Goal: Communication & Community: Share content

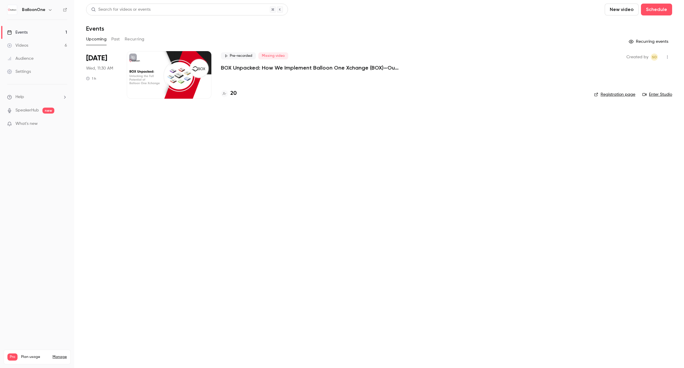
click at [40, 45] on link "Videos 6" at bounding box center [37, 45] width 74 height 13
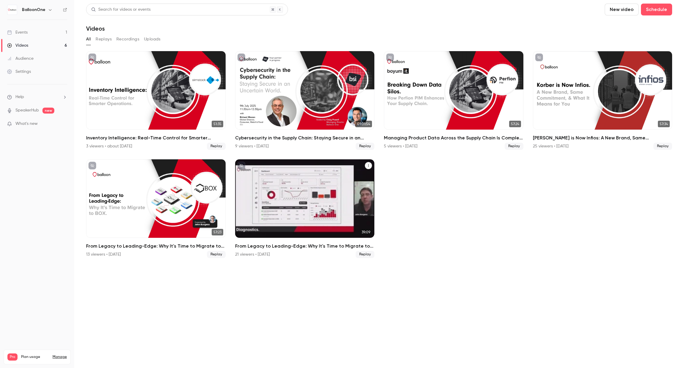
click at [366, 166] on button "From Legacy to Leading-Edge: Why It's Time to Migrate to BOX" at bounding box center [368, 165] width 7 height 7
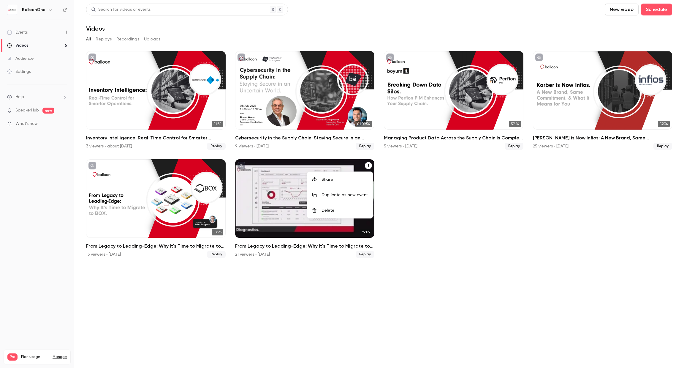
click at [347, 177] on div "Share" at bounding box center [345, 179] width 46 height 6
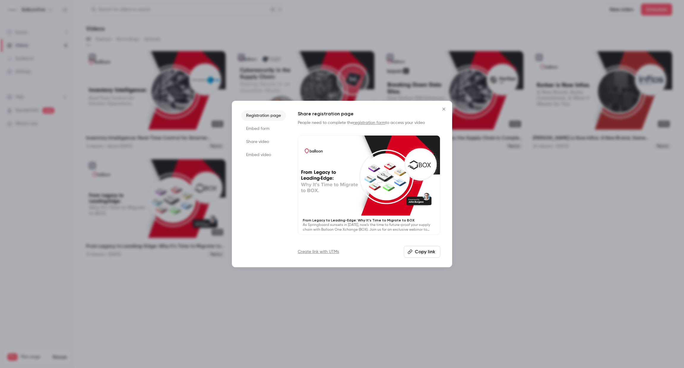
click at [272, 143] on li "Share video" at bounding box center [263, 141] width 45 height 11
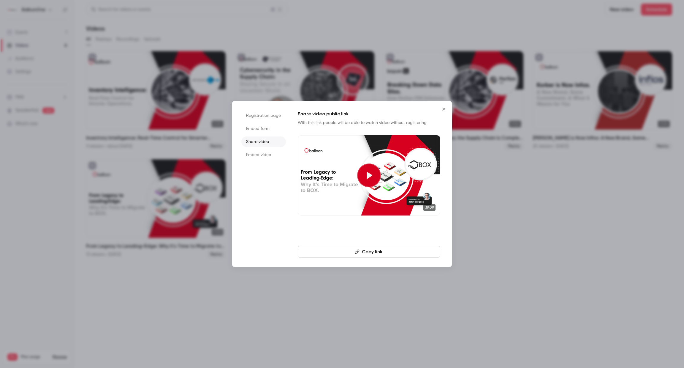
click at [389, 255] on button "Copy link" at bounding box center [369, 252] width 143 height 12
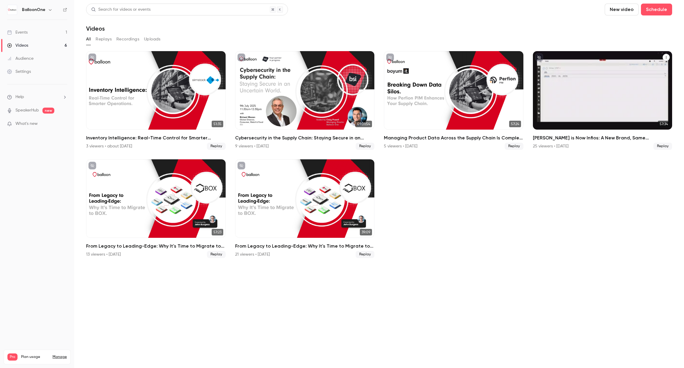
click at [666, 56] on icon "Korber is Now Infios: A New Brand, Same Commitment, and What It Means for You." at bounding box center [666, 57] width 1 height 3
click at [652, 69] on div "Share" at bounding box center [642, 71] width 46 height 6
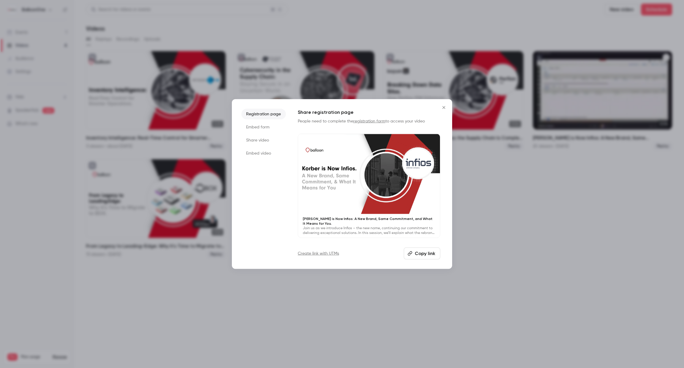
click at [268, 143] on li "Share video" at bounding box center [263, 140] width 45 height 11
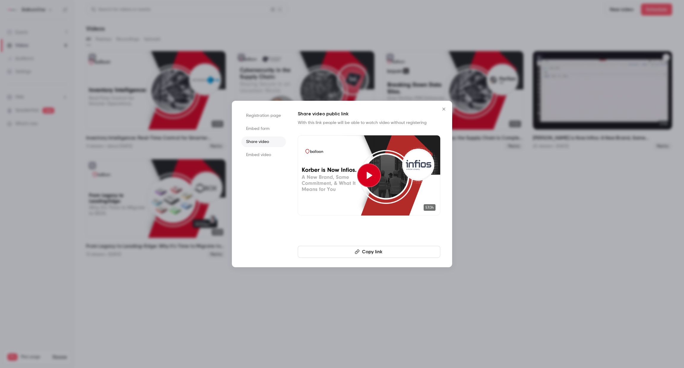
click at [365, 254] on button "Copy link" at bounding box center [369, 252] width 143 height 12
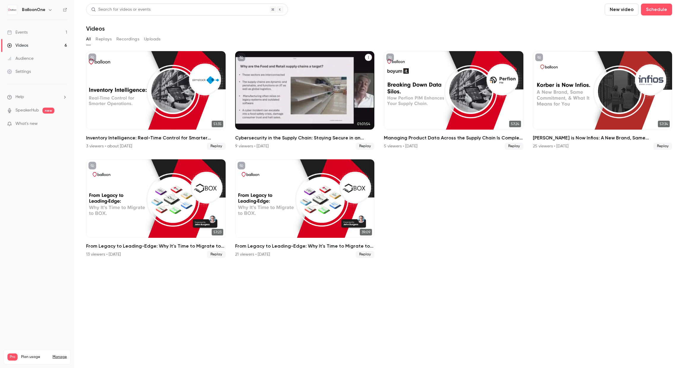
click at [368, 56] on icon "Cybersecurity in the Supply Chain: Staying Secure in an Uncertain World - In pa…" at bounding box center [369, 58] width 4 height 4
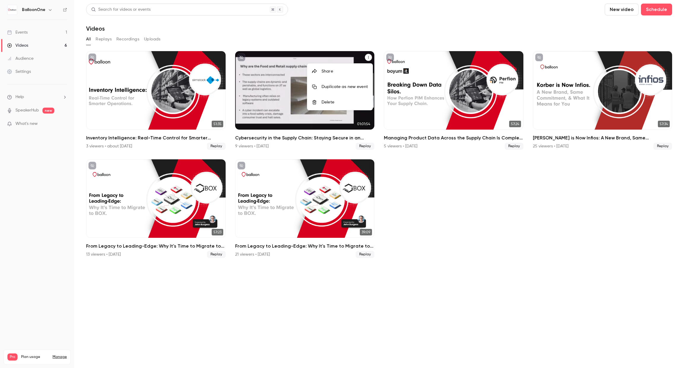
click at [347, 66] on li "Share" at bounding box center [339, 71] width 65 height 15
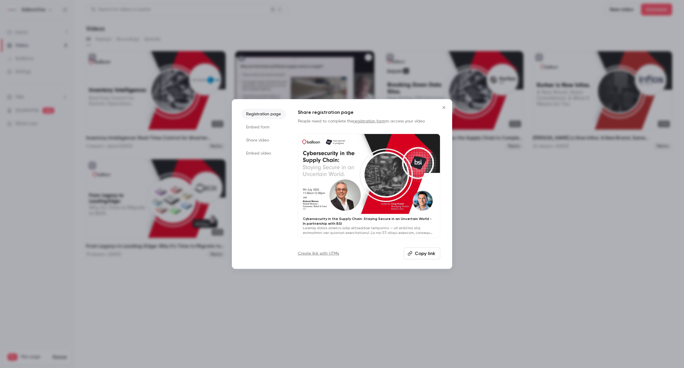
click at [280, 136] on li "Share video" at bounding box center [263, 140] width 45 height 11
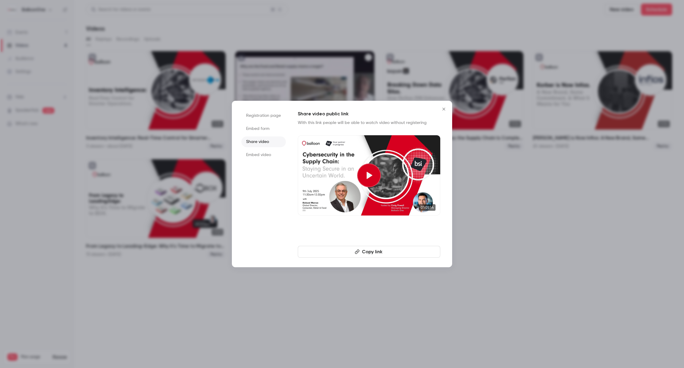
click at [376, 250] on button "Copy link" at bounding box center [369, 252] width 143 height 12
